Goal: Transaction & Acquisition: Obtain resource

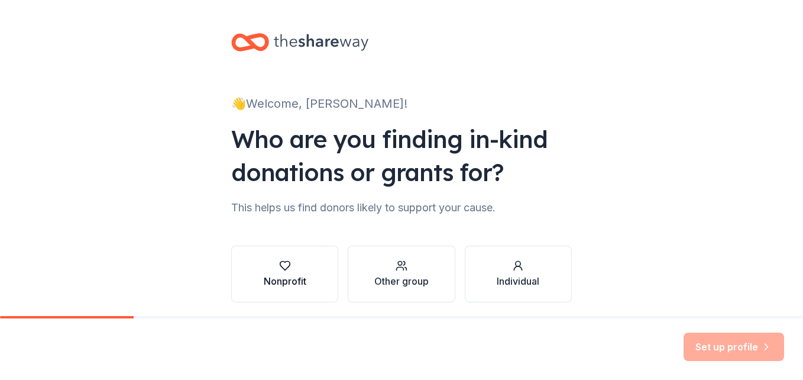
click at [285, 278] on div "Nonprofit" at bounding box center [285, 281] width 43 height 14
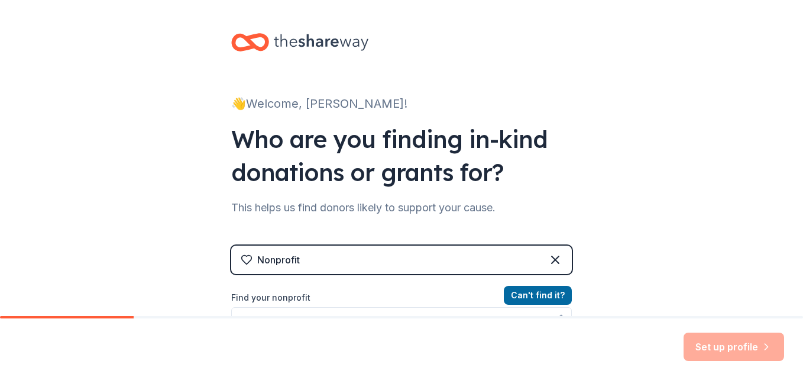
click at [337, 258] on div "Nonprofit" at bounding box center [401, 259] width 341 height 28
click at [303, 257] on div "Nonprofit" at bounding box center [401, 259] width 341 height 28
click at [267, 258] on div "Nonprofit" at bounding box center [278, 260] width 43 height 14
click at [279, 297] on label "Find your nonprofit" at bounding box center [401, 297] width 341 height 14
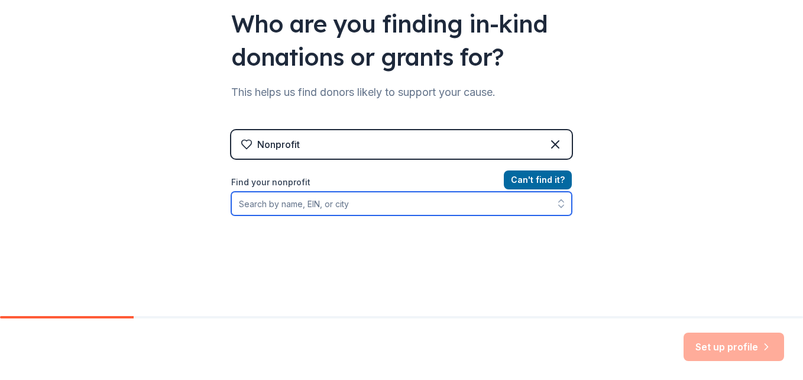
scroll to position [116, 0]
type input "West Orange Junior Service"
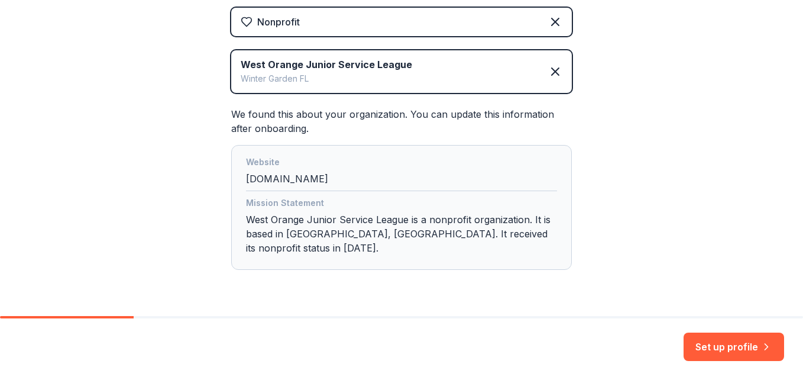
scroll to position [258, 0]
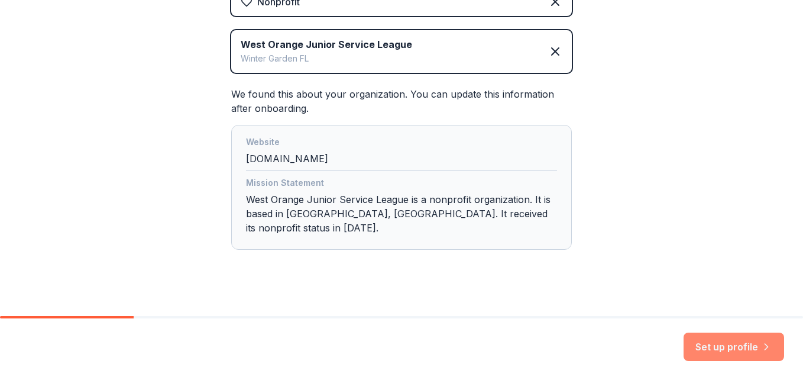
click at [735, 345] on button "Set up profile" at bounding box center [734, 346] width 101 height 28
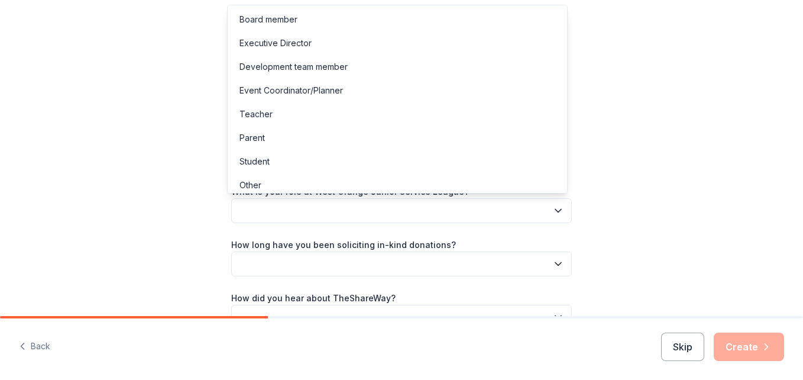
click at [283, 205] on button "button" at bounding box center [401, 210] width 341 height 25
click at [273, 88] on div "Event Coordinator/Planner" at bounding box center [291, 90] width 103 height 14
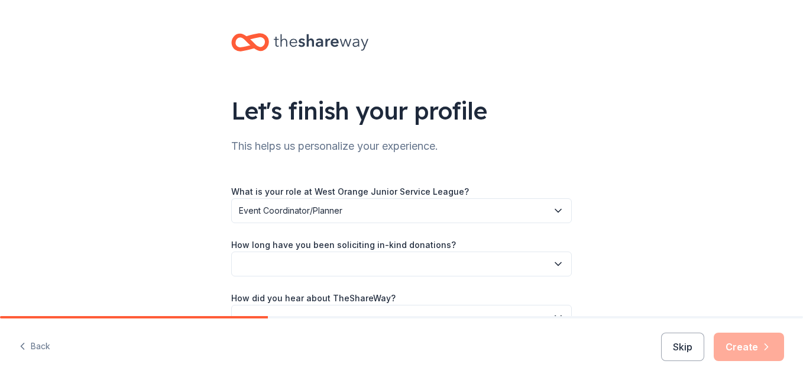
click at [248, 264] on button "button" at bounding box center [401, 263] width 341 height 25
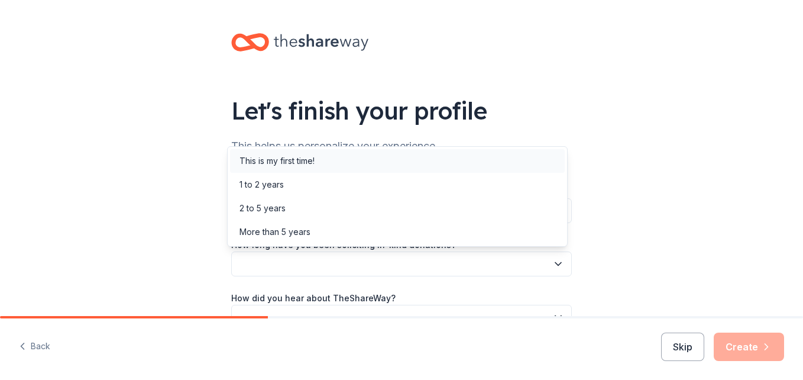
click at [289, 159] on div "This is my first time!" at bounding box center [277, 161] width 75 height 14
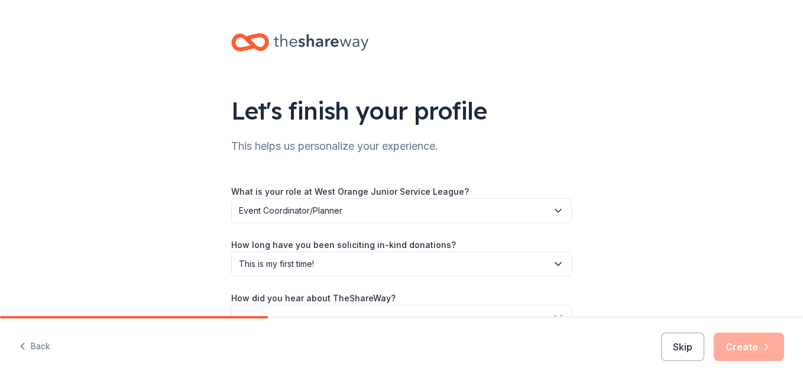
scroll to position [70, 0]
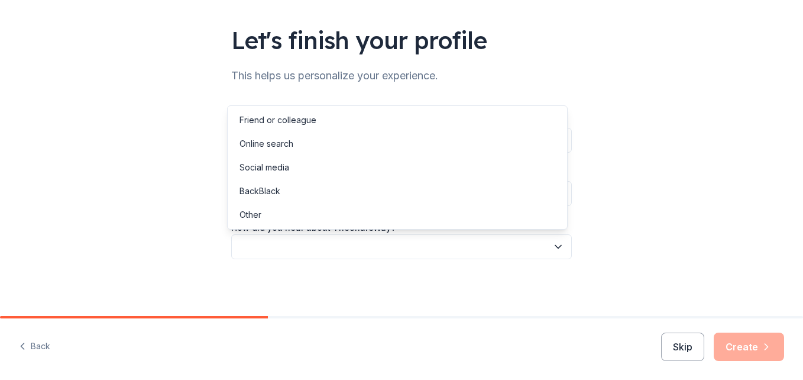
click at [296, 247] on button "button" at bounding box center [401, 246] width 341 height 25
click at [258, 212] on div "Other" at bounding box center [251, 215] width 22 height 14
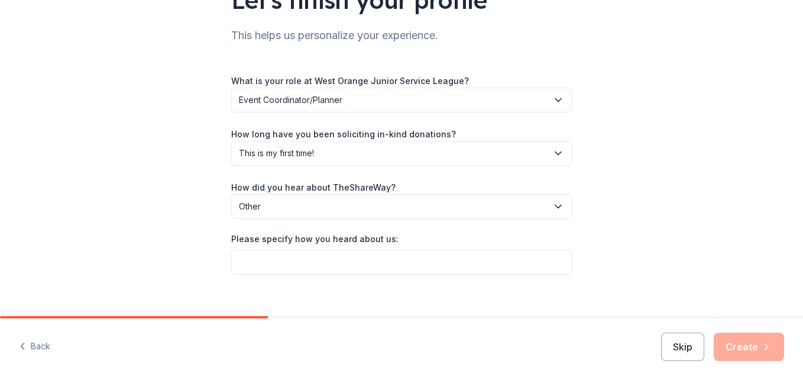
scroll to position [112, 0]
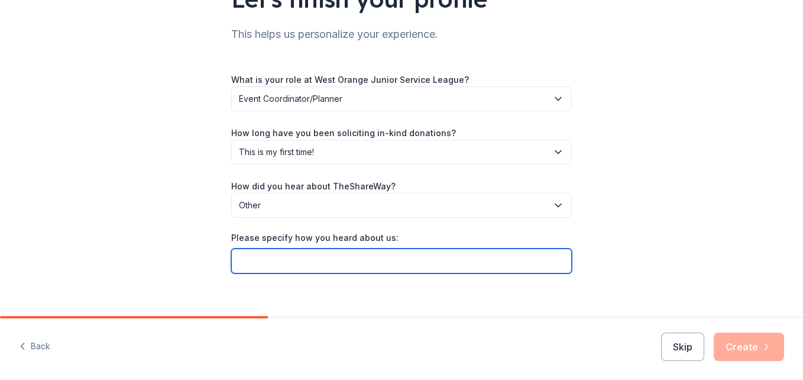
click at [250, 265] on input "Please specify how you heard about us:" at bounding box center [401, 260] width 341 height 25
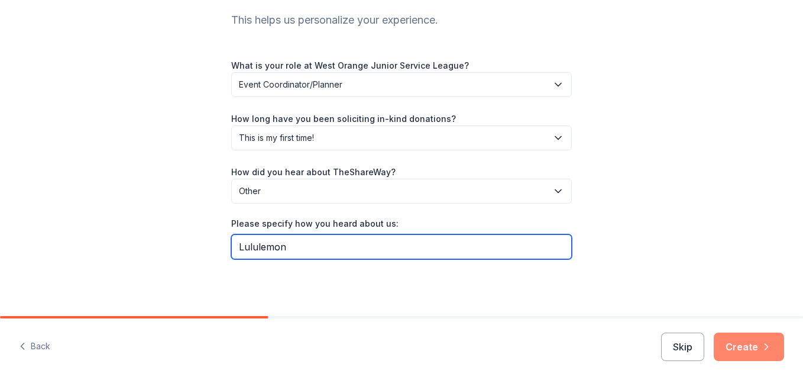
type input "Lululemon"
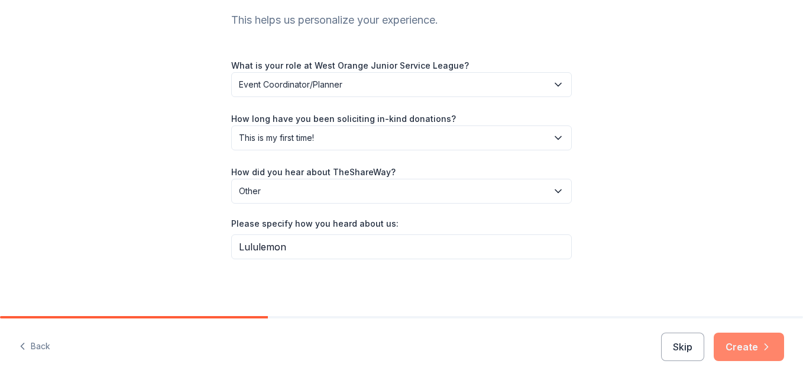
click at [736, 342] on button "Create" at bounding box center [749, 346] width 70 height 28
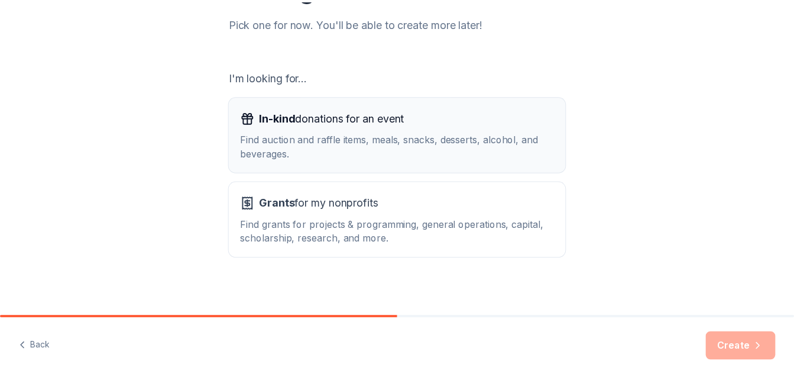
scroll to position [157, 0]
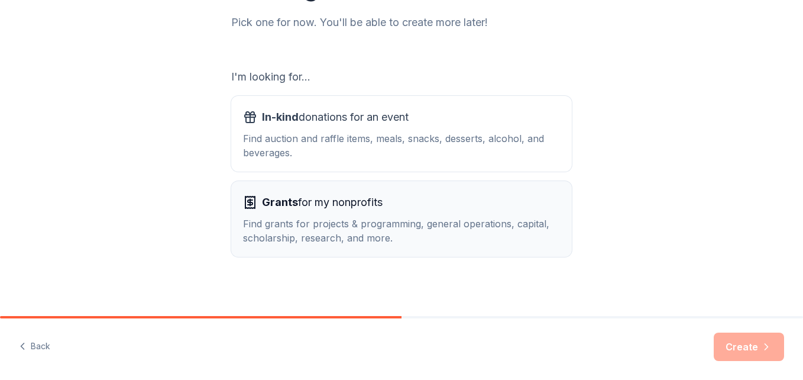
click at [312, 219] on div "Find grants for projects & programming, general operations, capital, scholarshi…" at bounding box center [401, 230] width 317 height 28
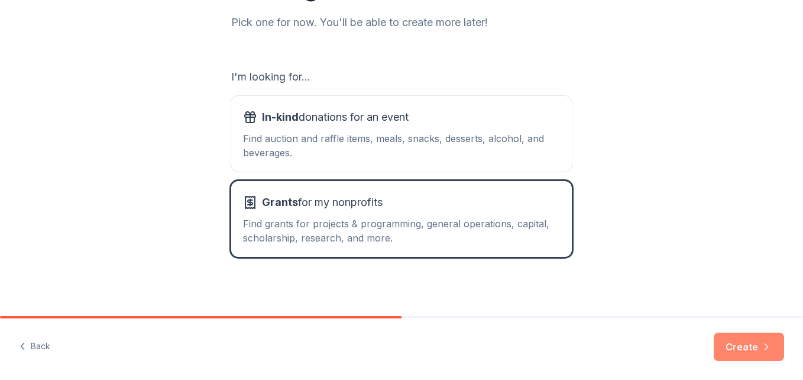
click at [730, 342] on button "Create" at bounding box center [749, 346] width 70 height 28
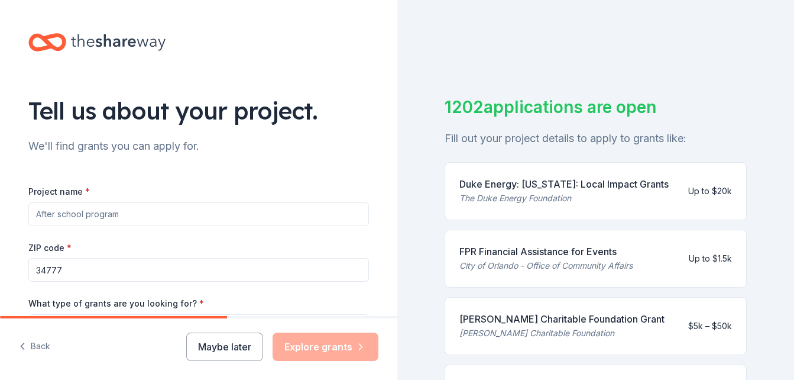
click at [117, 216] on input "Project name *" at bounding box center [198, 214] width 341 height 24
type input "Pumpkin Patch Dash 5K"
click at [67, 270] on input "34777" at bounding box center [198, 270] width 341 height 24
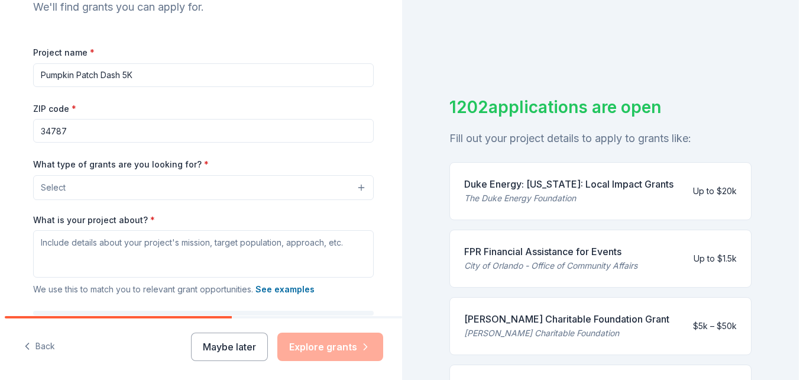
scroll to position [153, 0]
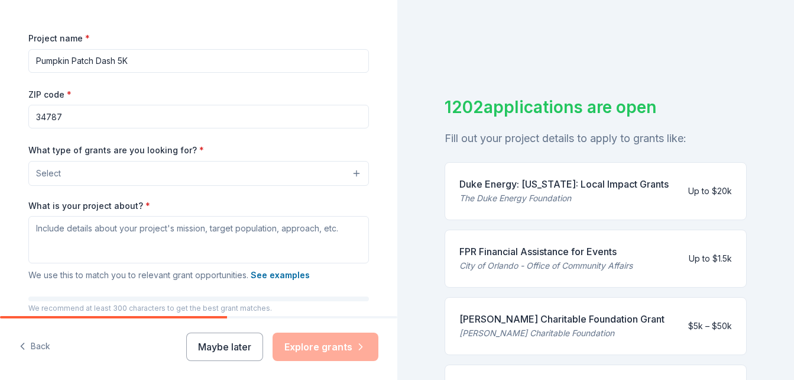
type input "34787"
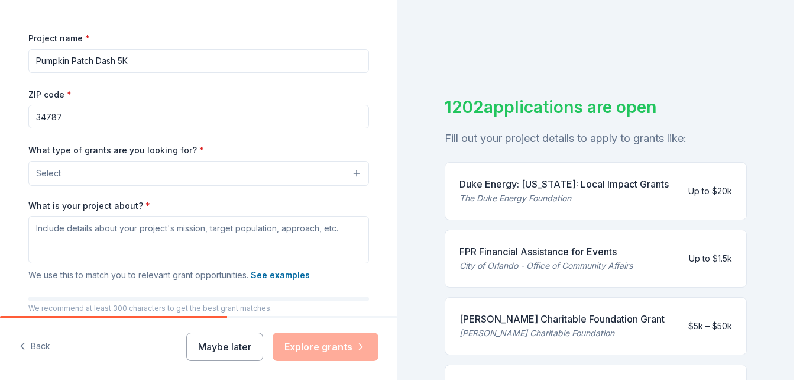
click at [80, 176] on button "Select" at bounding box center [198, 173] width 341 height 25
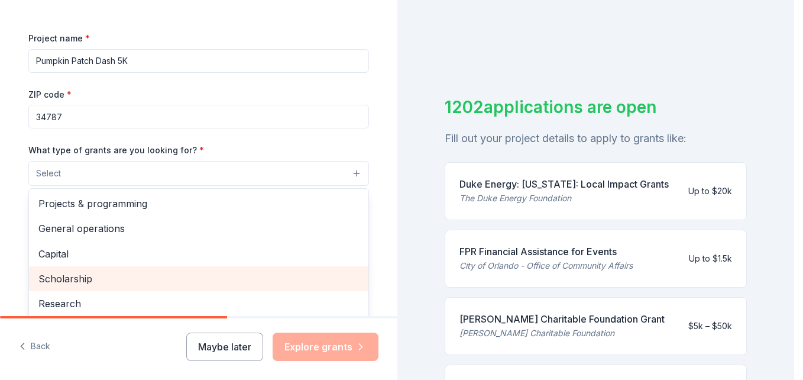
click at [64, 276] on span "Scholarship" at bounding box center [198, 278] width 321 height 15
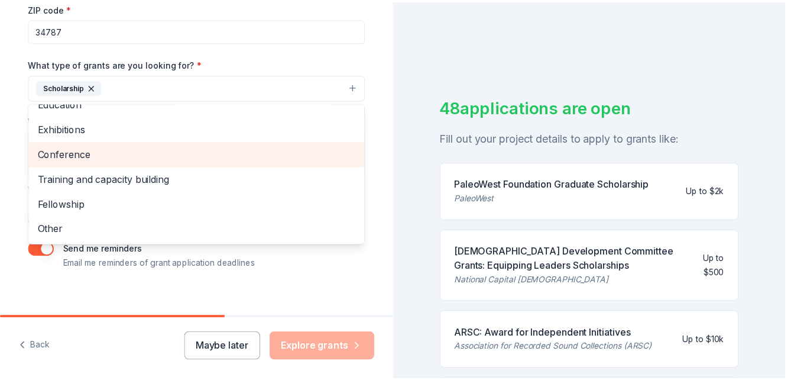
scroll to position [251, 0]
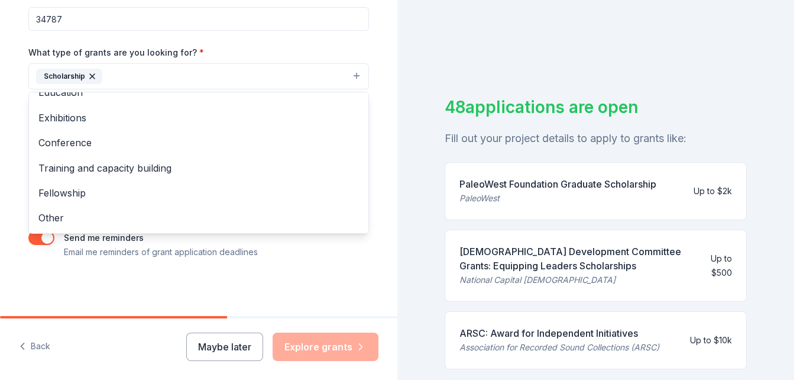
click at [73, 289] on div "Tell us about your project. We'll find grants you can apply for. Project name *…" at bounding box center [198, 32] width 378 height 567
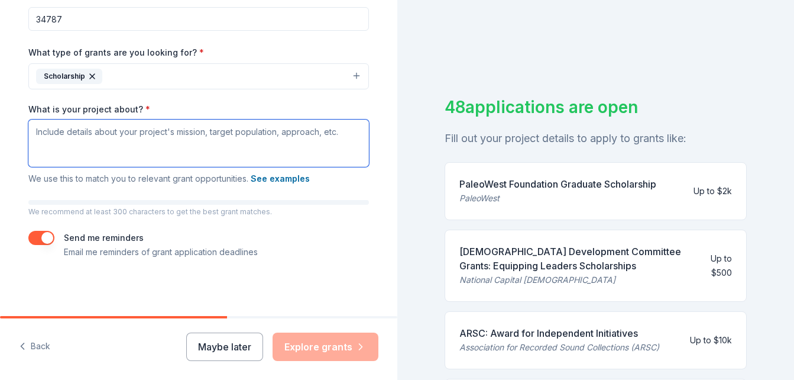
click at [73, 142] on textarea "What is your project about? *" at bounding box center [198, 142] width 341 height 47
paste textarea "The West Orange Junior Service League (WOJSL) and our presenting sponsor, Orlan…"
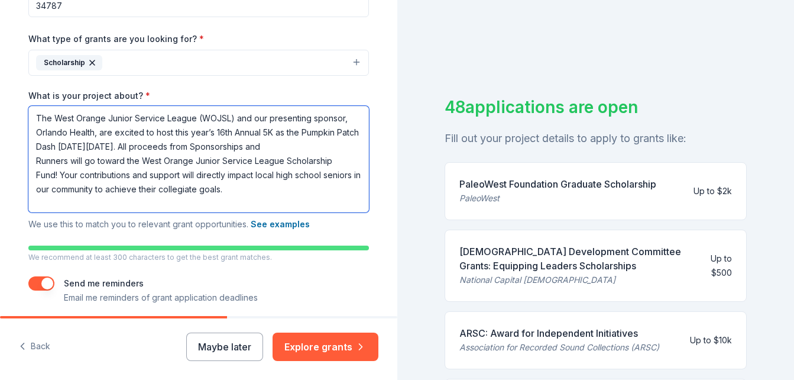
scroll to position [266, 0]
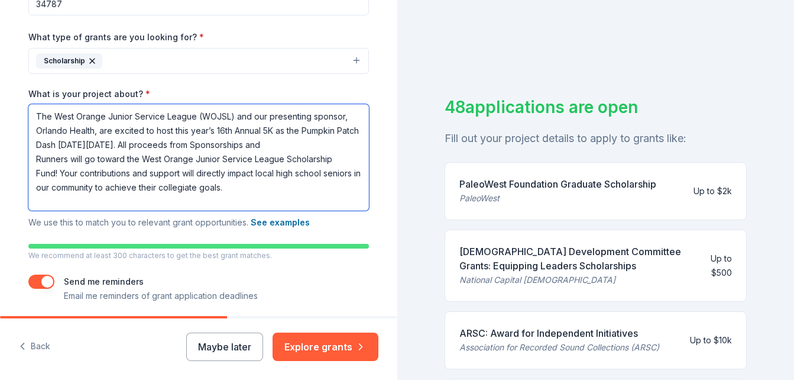
click at [229, 115] on textarea "The West Orange Junior Service League (WOJSL) and our presenting sponsor, Orlan…" at bounding box center [198, 157] width 341 height 106
click at [70, 128] on textarea "The West Orange Junior Service League (WOJSL) and our presenting sponsor, Orlan…" at bounding box center [198, 157] width 341 height 106
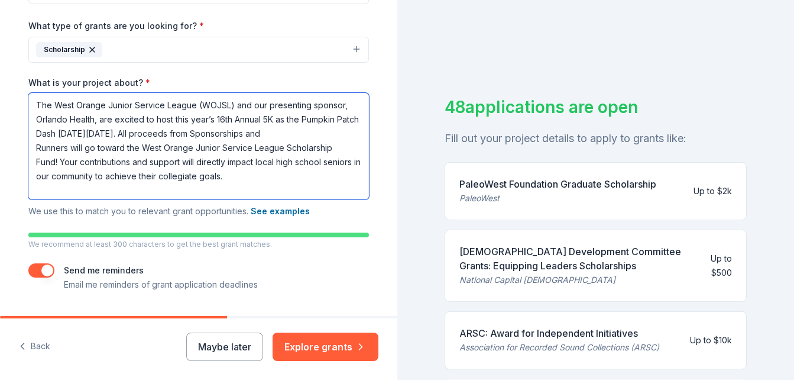
scroll to position [278, 0]
click at [90, 174] on textarea "The West Orange Junior Service League (WOJSL) and our presenting sponsor, Orlan…" at bounding box center [198, 145] width 341 height 106
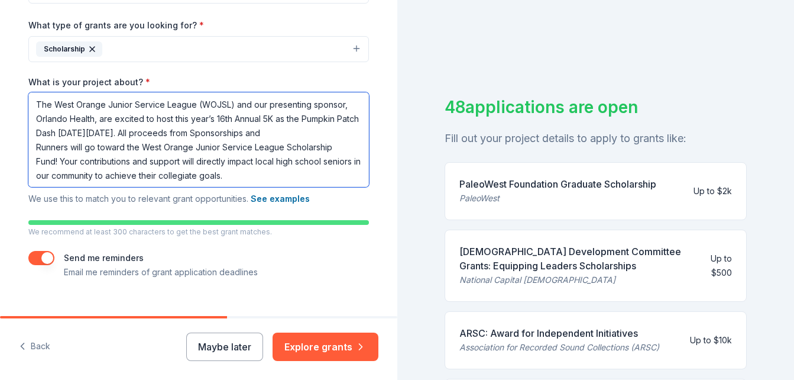
scroll to position [1, 0]
click at [231, 103] on textarea "The West Orange Junior Service League (WOJSL) and our presenting sponsor, Orlan…" at bounding box center [198, 139] width 341 height 95
paste textarea "the community through continuous volunteering to local charities and through fu…"
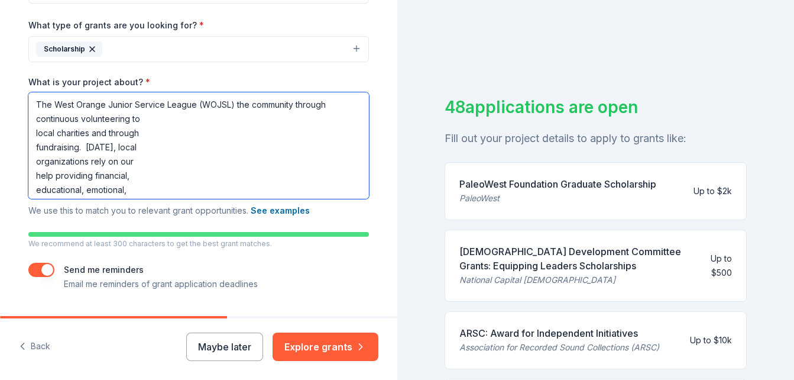
scroll to position [258, 0]
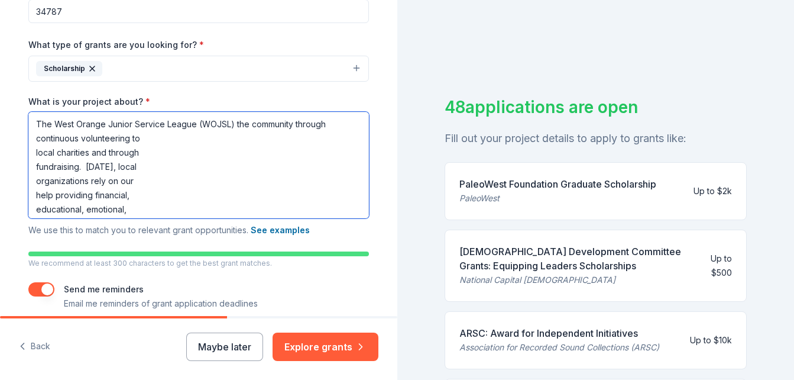
click at [229, 122] on textarea "The West Orange Junior Service League (WOJSL) the community through continuous …" at bounding box center [198, 165] width 341 height 106
click at [198, 140] on textarea "The West Orange Junior Service League (WOJSL) was founded in 1936 with a goal o…" at bounding box center [198, 165] width 341 height 106
click at [299, 138] on textarea "The West Orange Junior Service League (WOJSL) was founded in 1936 with a goal o…" at bounding box center [198, 165] width 341 height 106
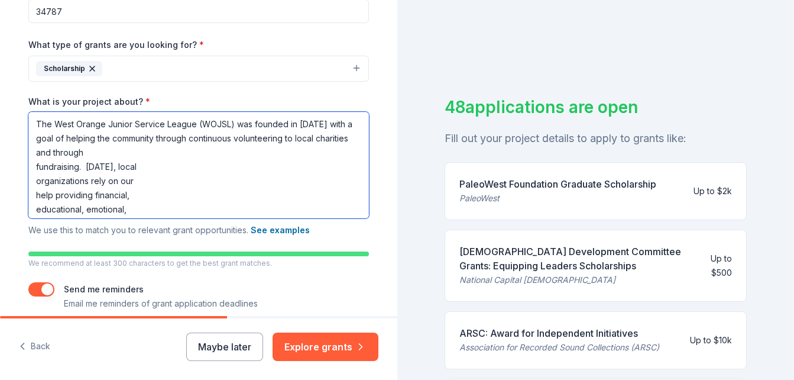
click at [82, 152] on textarea "The West Orange Junior Service League (WOJSL) was founded in 1936 with a goal o…" at bounding box center [198, 165] width 341 height 106
click at [193, 154] on textarea "The West Orange Junior Service League (WOJSL) was founded in 1936 with a goal o…" at bounding box center [198, 165] width 341 height 106
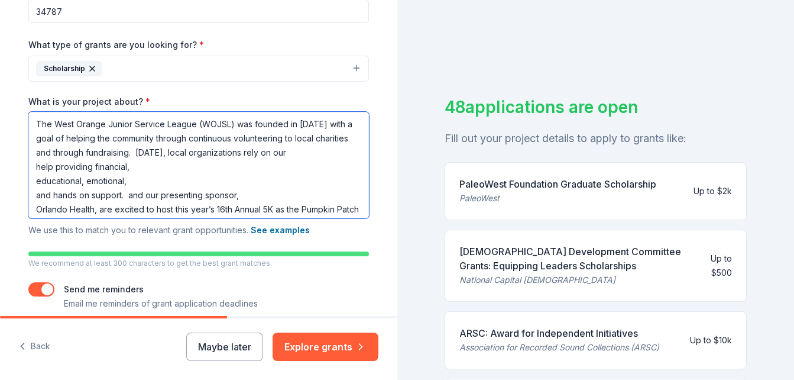
click at [291, 152] on textarea "The West Orange Junior Service League (WOJSL) was founded in 1936 with a goal o…" at bounding box center [198, 165] width 341 height 106
click at [83, 166] on textarea "The West Orange Junior Service League (WOJSL) was founded in 1936 with a goal o…" at bounding box center [198, 165] width 341 height 106
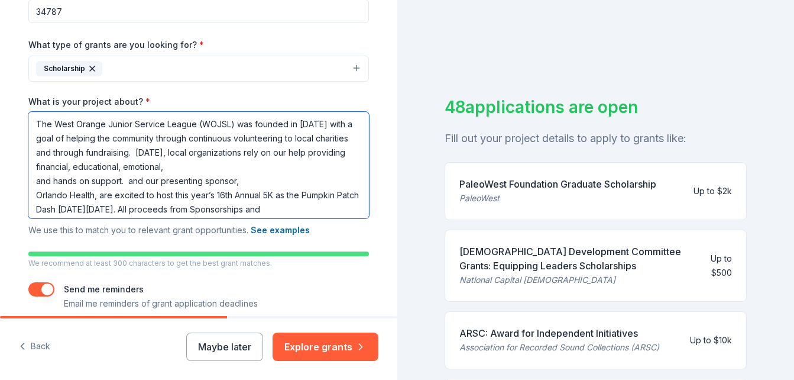
click at [171, 168] on textarea "The West Orange Junior Service League (WOJSL) was founded in 1936 with a goal o…" at bounding box center [198, 165] width 341 height 106
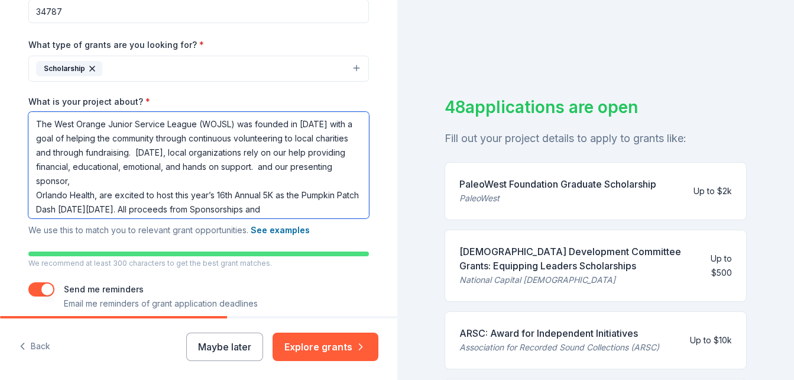
click at [71, 182] on textarea "The West Orange Junior Service League (WOJSL) was founded in 1936 with a goal o…" at bounding box center [198, 165] width 341 height 106
click at [252, 167] on textarea "The West Orange Junior Service League (WOJSL) was founded in 1936 with a goal o…" at bounding box center [198, 165] width 341 height 106
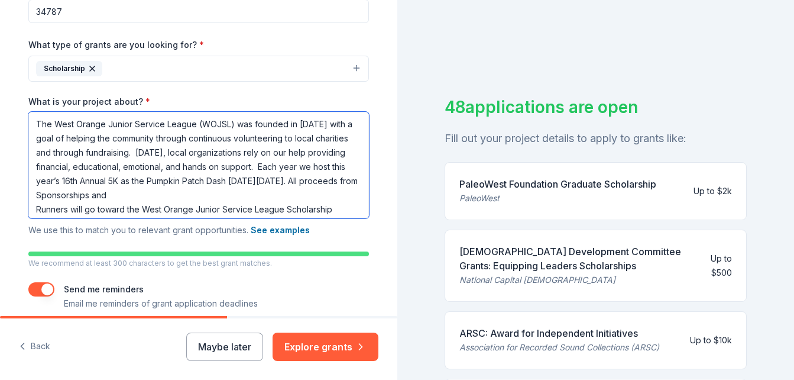
click at [332, 166] on textarea "The West Orange Junior Service League (WOJSL) was founded in 1936 with a goal o…" at bounding box center [198, 165] width 341 height 106
click at [69, 182] on textarea "The West Orange Junior Service League (WOJSL) was founded in 1936 with a goal o…" at bounding box center [198, 165] width 341 height 106
click at [213, 182] on textarea "The West Orange Junior Service League (WOJSL) was founded in 1936 with a goal o…" at bounding box center [198, 165] width 341 height 106
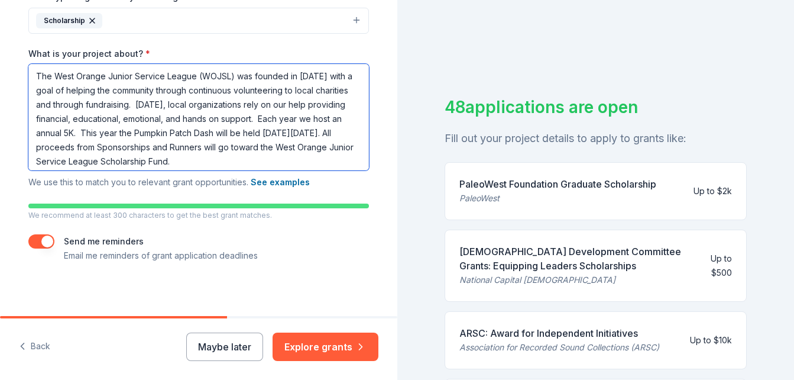
scroll to position [310, 0]
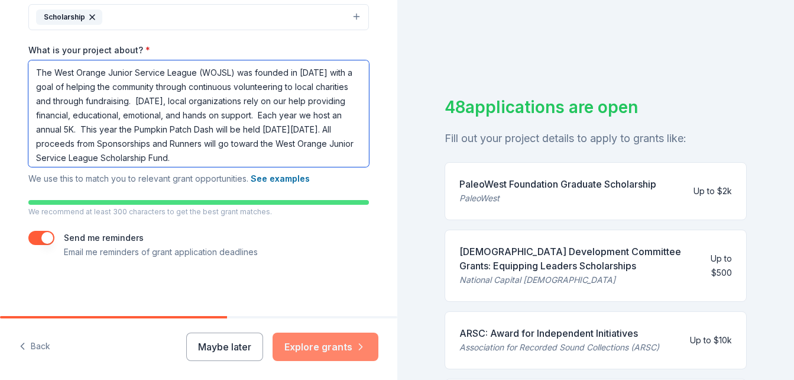
type textarea "The West Orange Junior Service League (WOJSL) was founded in 1936 with a goal o…"
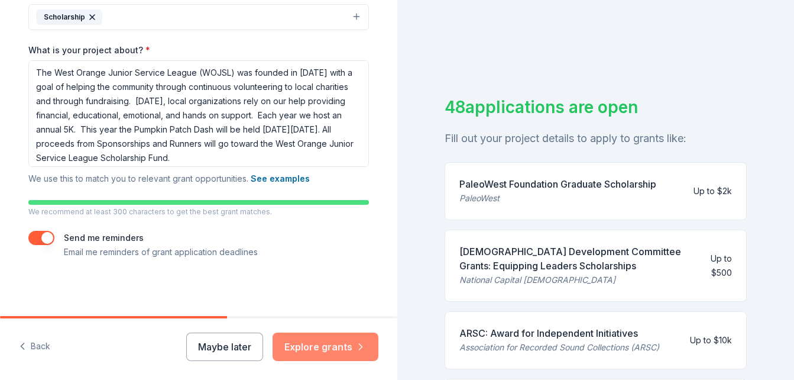
click at [315, 346] on button "Explore grants" at bounding box center [326, 346] width 106 height 28
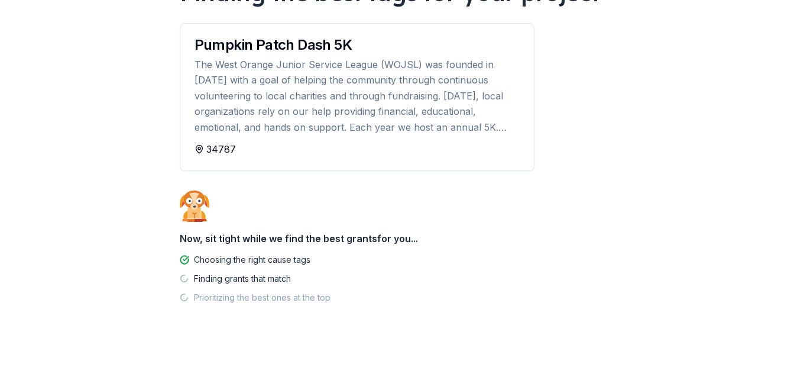
scroll to position [126, 0]
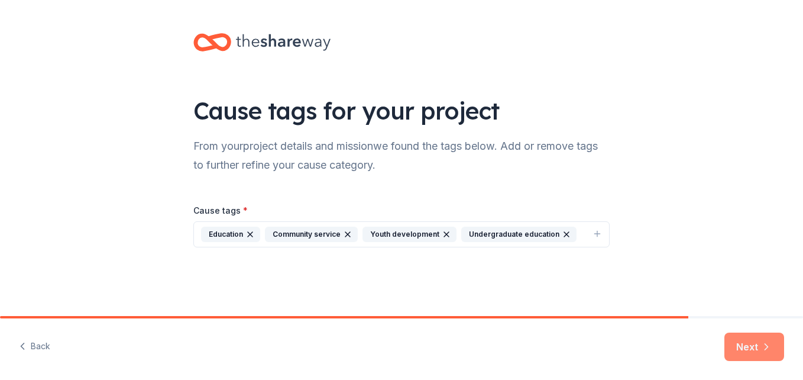
click at [740, 344] on button "Next" at bounding box center [754, 346] width 60 height 28
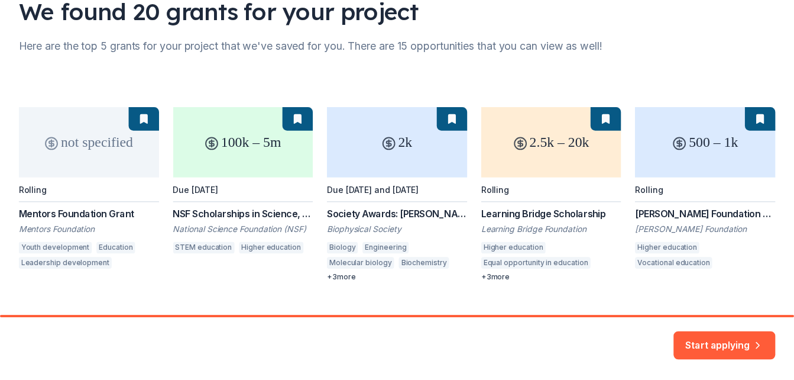
scroll to position [125, 0]
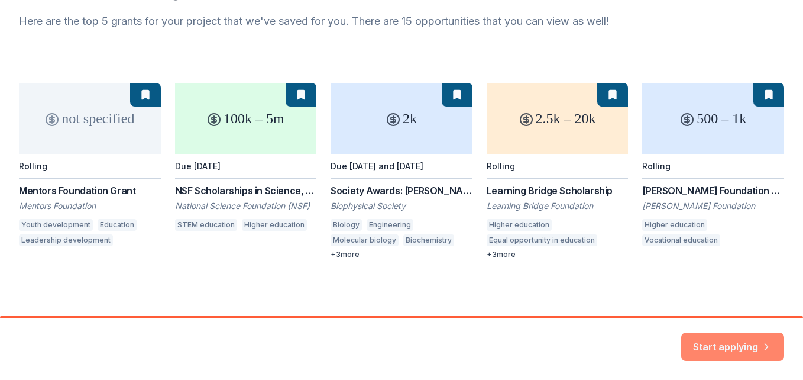
click at [706, 336] on button "Start applying" at bounding box center [732, 339] width 103 height 28
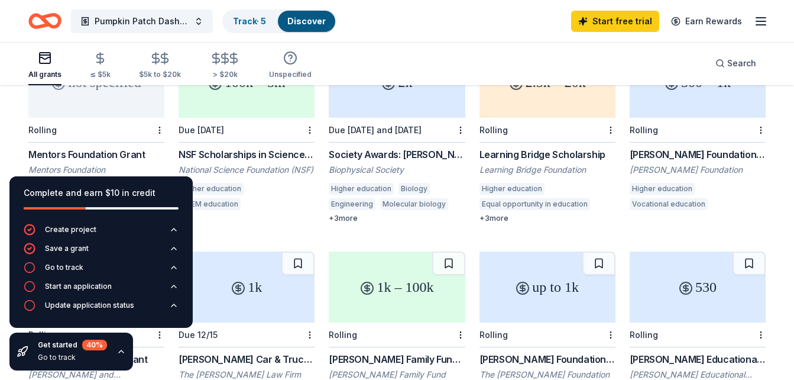
scroll to position [166, 0]
click at [99, 95] on div "not specified" at bounding box center [96, 81] width 136 height 71
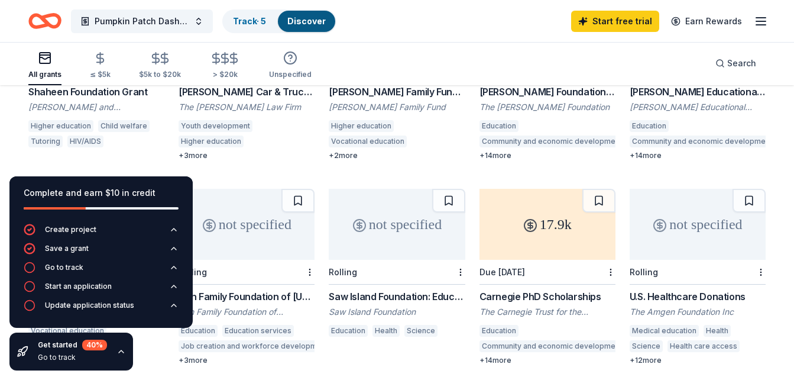
scroll to position [439, 0]
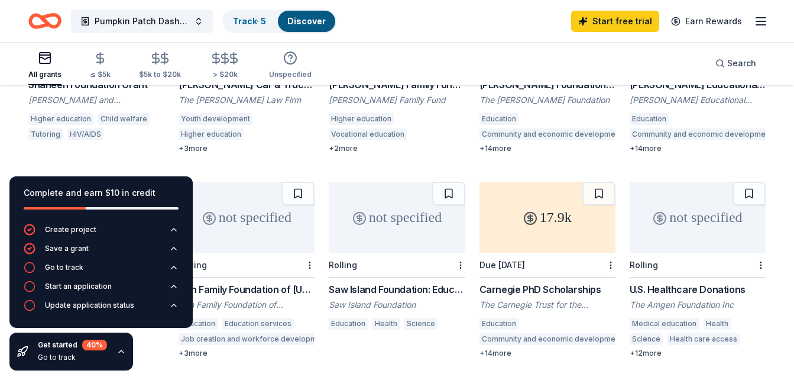
click at [512, 212] on div "17.9k" at bounding box center [548, 217] width 136 height 71
click at [599, 223] on div "17.9k" at bounding box center [548, 217] width 136 height 71
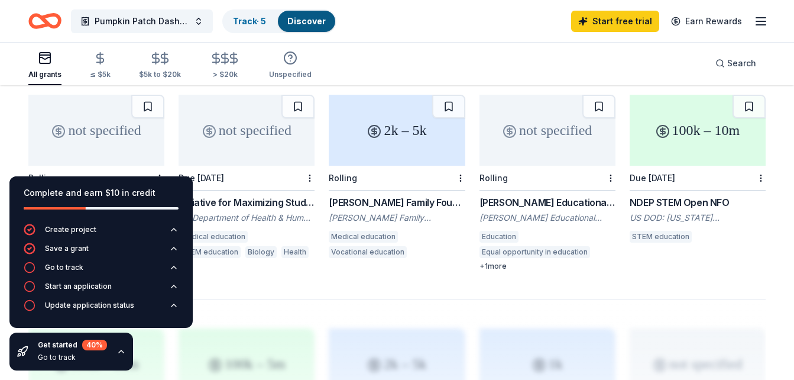
scroll to position [729, 0]
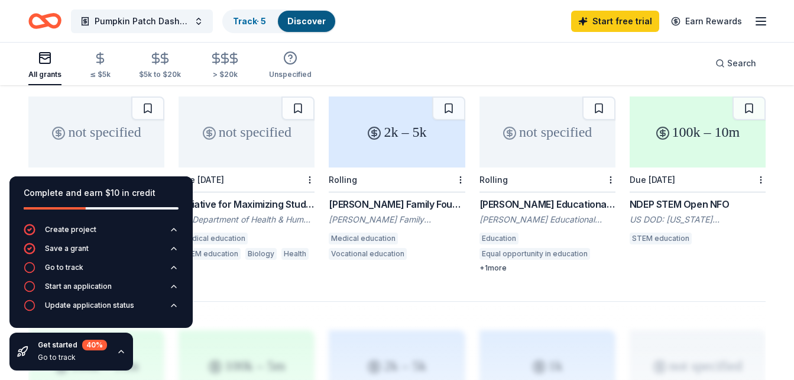
click at [257, 119] on div "not specified" at bounding box center [247, 131] width 136 height 71
click at [368, 126] on icon at bounding box center [374, 133] width 14 height 14
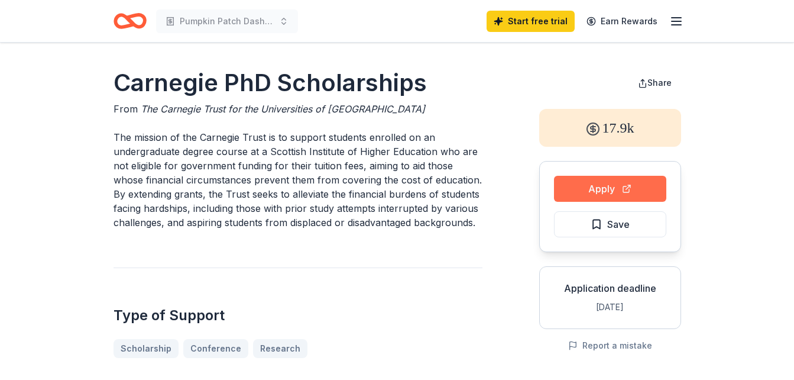
click at [570, 188] on button "Apply" at bounding box center [610, 189] width 112 height 26
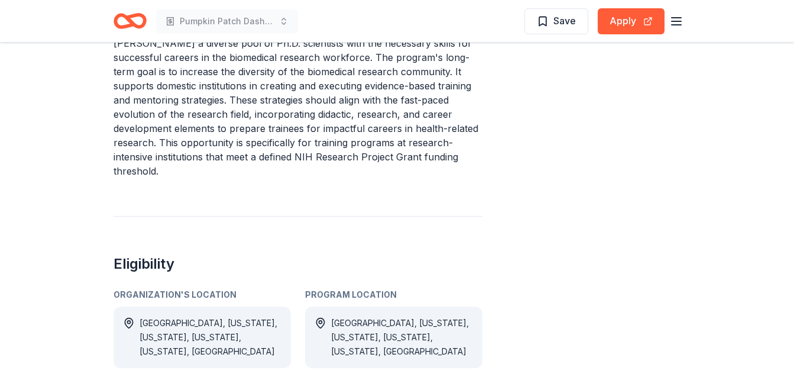
scroll to position [469, 0]
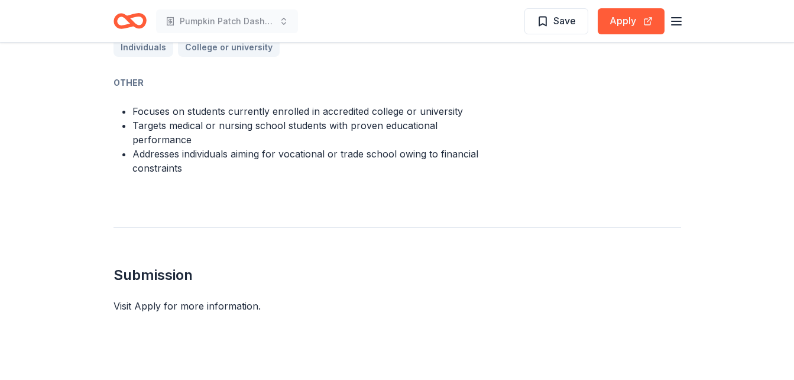
scroll to position [770, 0]
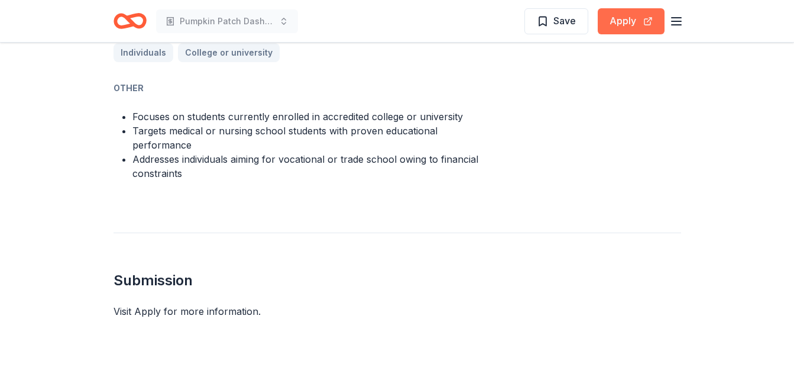
click at [608, 25] on button "Apply" at bounding box center [631, 21] width 67 height 26
